Goal: Task Accomplishment & Management: Complete application form

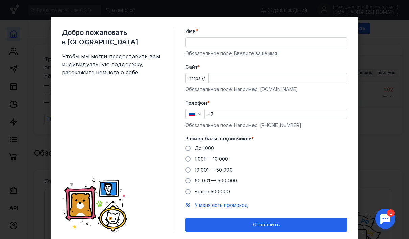
click at [32, 146] on div "Добро пожаловать в Sendsay Чтобы мы могли предоставить вам индивидуальную подде…" at bounding box center [204, 119] width 409 height 239
click at [369, 59] on div "Добро пожаловать в Sendsay Чтобы мы могли предоставить вам индивидуальную подде…" at bounding box center [204, 119] width 409 height 239
click at [368, 58] on div "Добро пожаловать в Sendsay Чтобы мы могли предоставить вам индивидуальную подде…" at bounding box center [204, 119] width 409 height 239
click at [227, 159] on span "1 001 — 10 000" at bounding box center [212, 159] width 34 height 6
click at [0, 0] on input "1 001 — 10 000" at bounding box center [0, 0] width 0 height 0
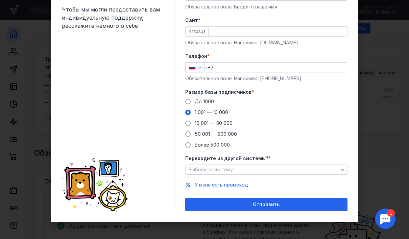
scroll to position [47, 0]
click at [293, 171] on div "Выберите систему" at bounding box center [263, 170] width 153 height 6
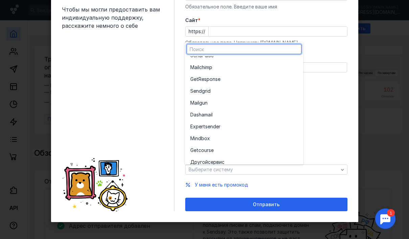
scroll to position [33, 0]
click at [267, 94] on div "Sendgr id" at bounding box center [245, 90] width 108 height 12
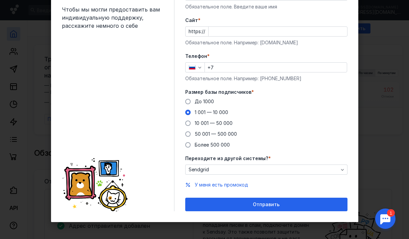
scroll to position [16, 0]
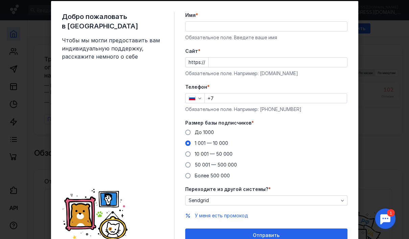
click at [293, 31] on input "Имя *" at bounding box center [267, 26] width 162 height 9
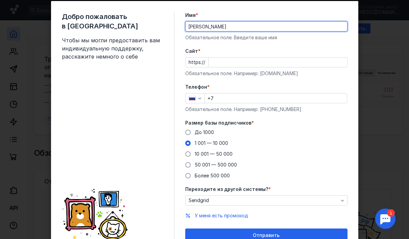
type input "[PERSON_NAME]"
click at [294, 61] on input "Cайт *" at bounding box center [278, 62] width 139 height 9
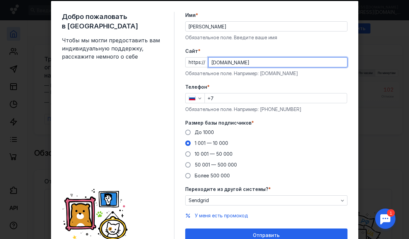
type input "[DOMAIN_NAME]"
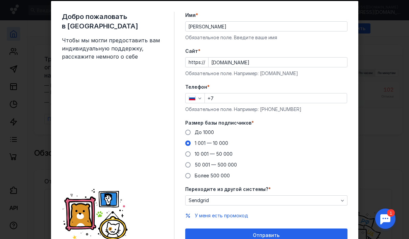
click at [288, 101] on input "+7" at bounding box center [276, 97] width 142 height 9
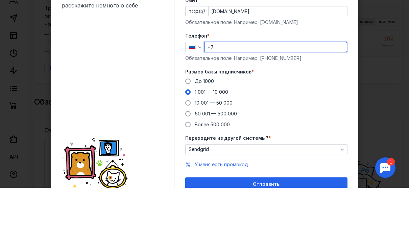
scroll to position [51, 0]
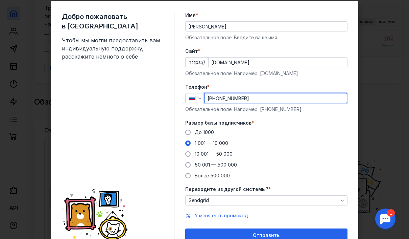
type input "[PHONE_NUMBER]"
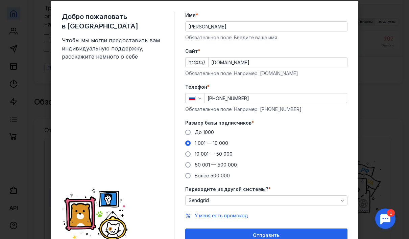
click at [284, 237] on div "Отправить" at bounding box center [267, 235] width 156 height 6
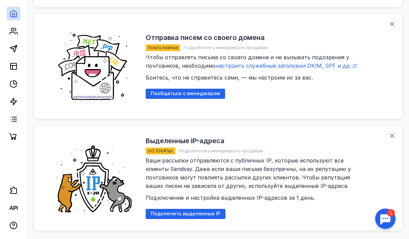
scroll to position [894, 0]
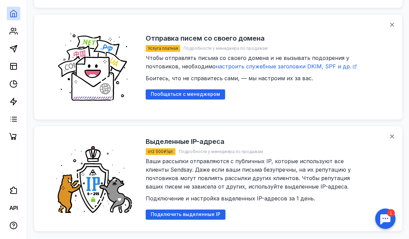
click at [14, 137] on icon at bounding box center [13, 137] width 8 height 8
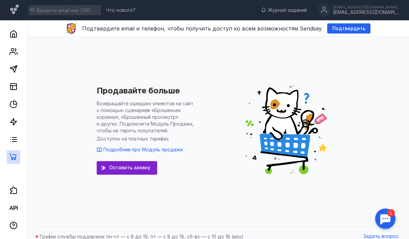
click at [12, 210] on icon at bounding box center [11, 208] width 4 height 4
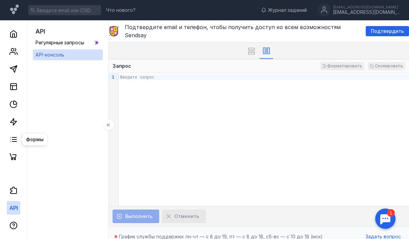
click at [9, 140] on icon at bounding box center [13, 139] width 8 height 8
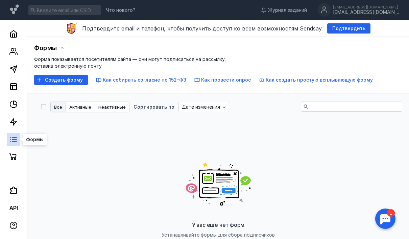
click at [11, 128] on link at bounding box center [14, 122] width 14 height 14
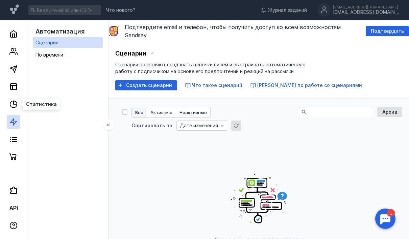
click at [11, 105] on icon at bounding box center [13, 104] width 8 height 8
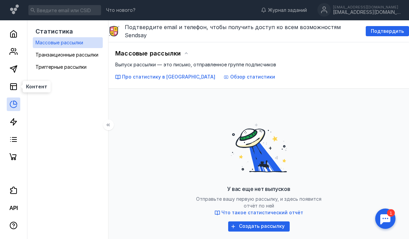
click at [12, 87] on icon at bounding box center [13, 87] width 8 height 8
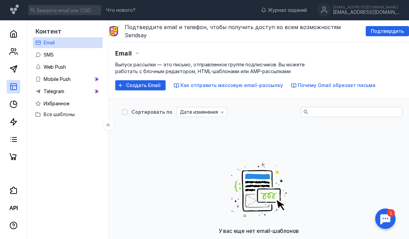
click at [42, 58] on link "SMS" at bounding box center [68, 54] width 70 height 11
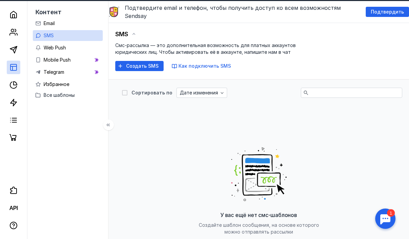
scroll to position [20, 0]
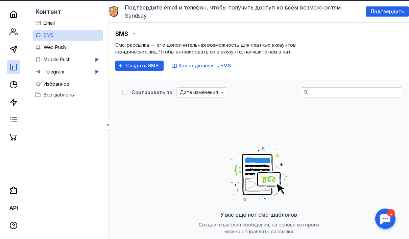
click at [47, 75] on div "Telegram" at bounding box center [54, 72] width 21 height 8
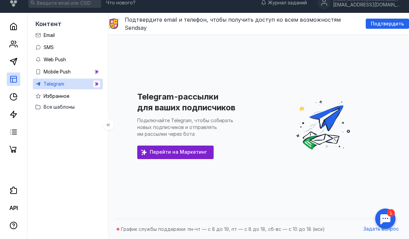
scroll to position [13, 0]
click at [42, 79] on link "Telegram" at bounding box center [68, 84] width 70 height 11
click at [13, 59] on icon at bounding box center [13, 62] width 8 height 8
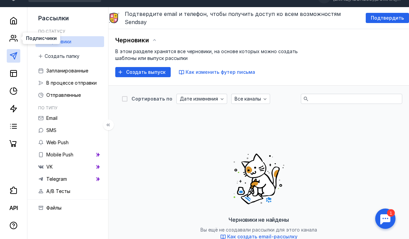
click at [12, 38] on icon at bounding box center [13, 38] width 8 height 8
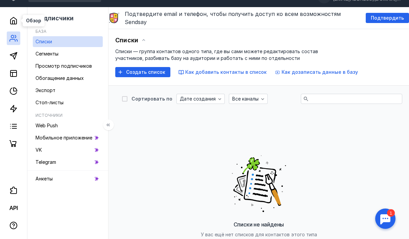
click at [10, 23] on icon at bounding box center [13, 20] width 6 height 7
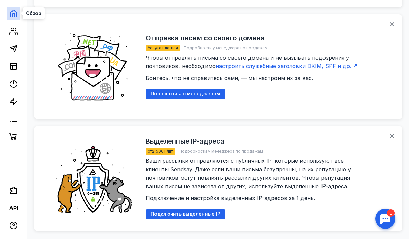
scroll to position [923, 0]
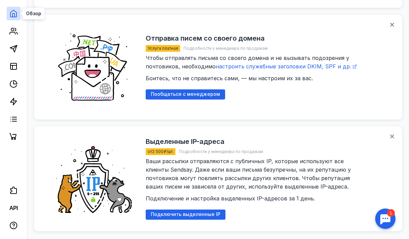
click at [8, 135] on link at bounding box center [14, 137] width 14 height 14
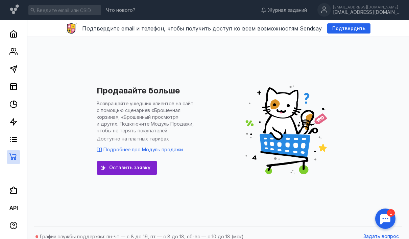
click at [369, 13] on div "[EMAIL_ADDRESS][DOMAIN_NAME]" at bounding box center [367, 12] width 68 height 6
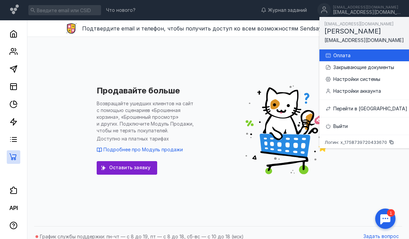
click at [358, 58] on div "Оплата" at bounding box center [371, 55] width 74 height 7
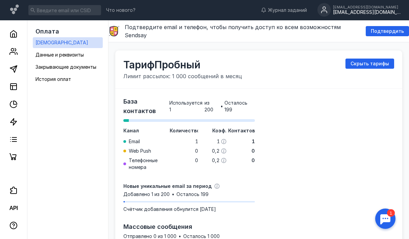
click at [384, 61] on span "Скрыть тарифы" at bounding box center [370, 64] width 39 height 6
click at [384, 61] on span "Показать все тарифы" at bounding box center [362, 64] width 53 height 6
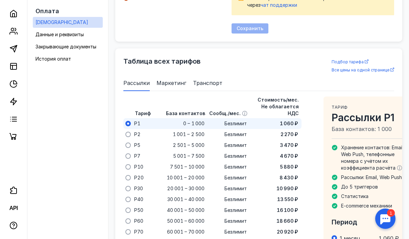
scroll to position [483, 0]
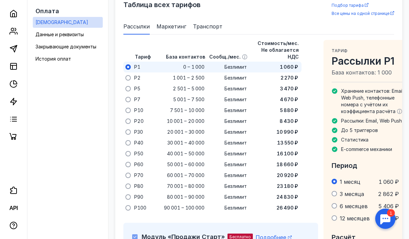
click at [290, 79] on span "2 270 ₽" at bounding box center [290, 77] width 18 height 7
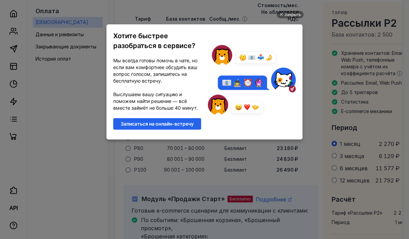
click at [295, 12] on div "Закрыть" at bounding box center [293, 14] width 17 height 7
